Goal: Information Seeking & Learning: Find specific fact

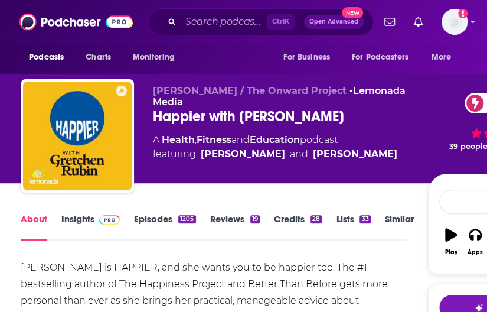
click at [85, 227] on link "Insights" at bounding box center [90, 226] width 58 height 27
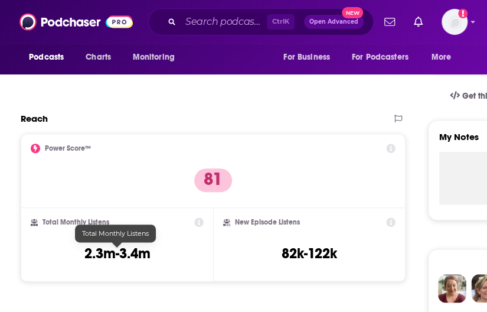
scroll to position [347, 0]
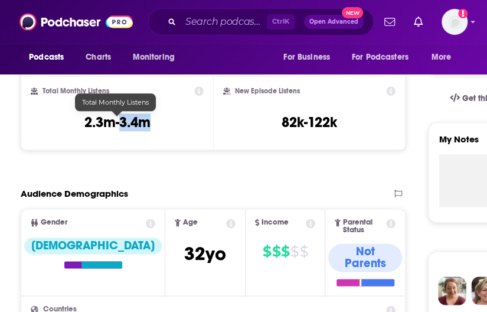
drag, startPoint x: 160, startPoint y: 123, endPoint x: 119, endPoint y: 120, distance: 40.9
click at [119, 120] on div "Total Monthly Listens 2.3m-3.4m" at bounding box center [117, 113] width 173 height 54
copy h3 "3.4m"
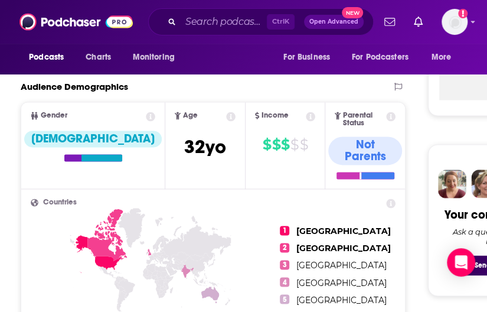
scroll to position [450, 0]
